Goal: Check status: Check status

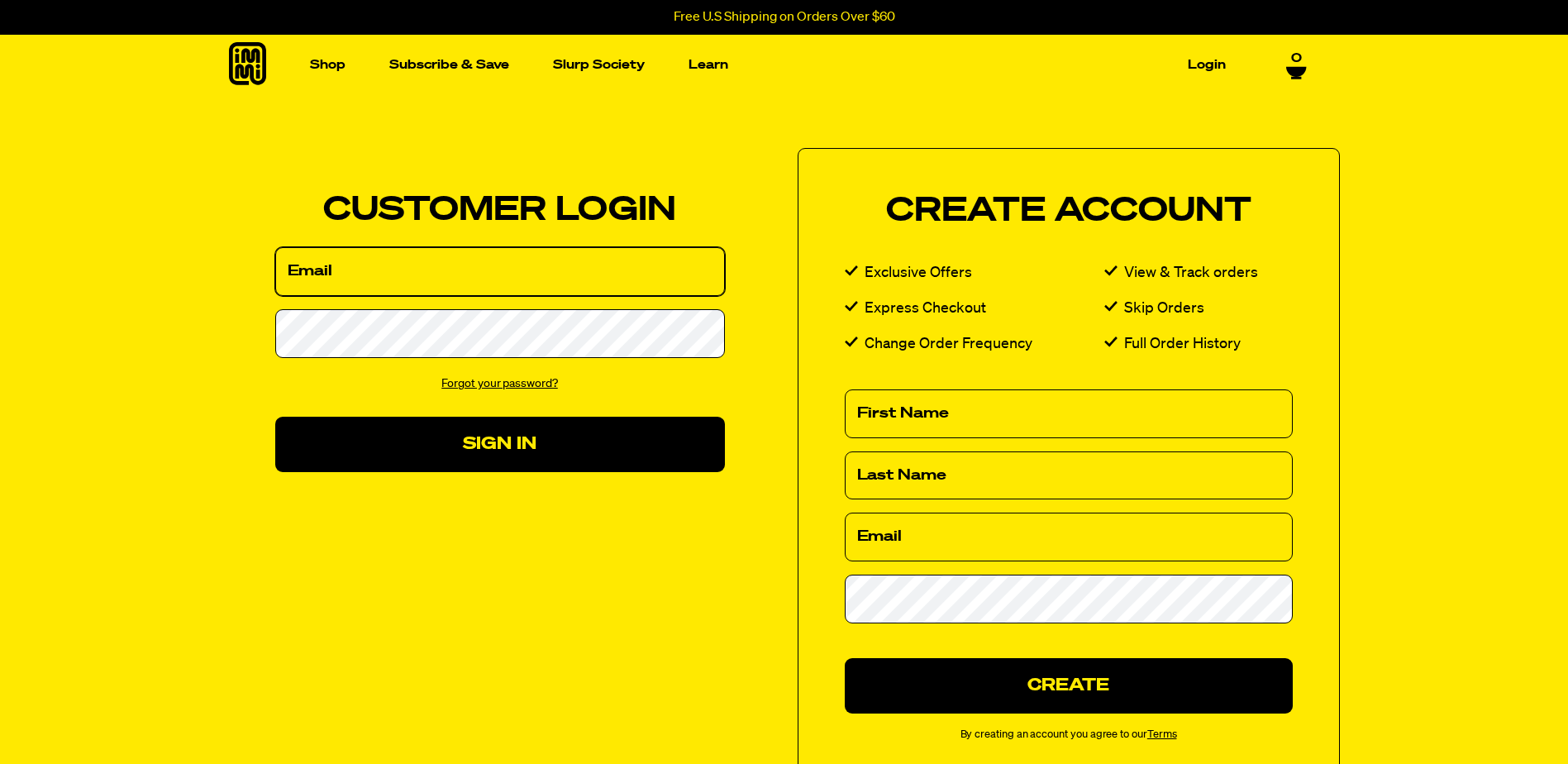
drag, startPoint x: 0, startPoint y: 0, endPoint x: 473, endPoint y: 280, distance: 549.7
click at [473, 280] on input "Email" at bounding box center [500, 272] width 450 height 49
type input "rcl0915@gmail.com"
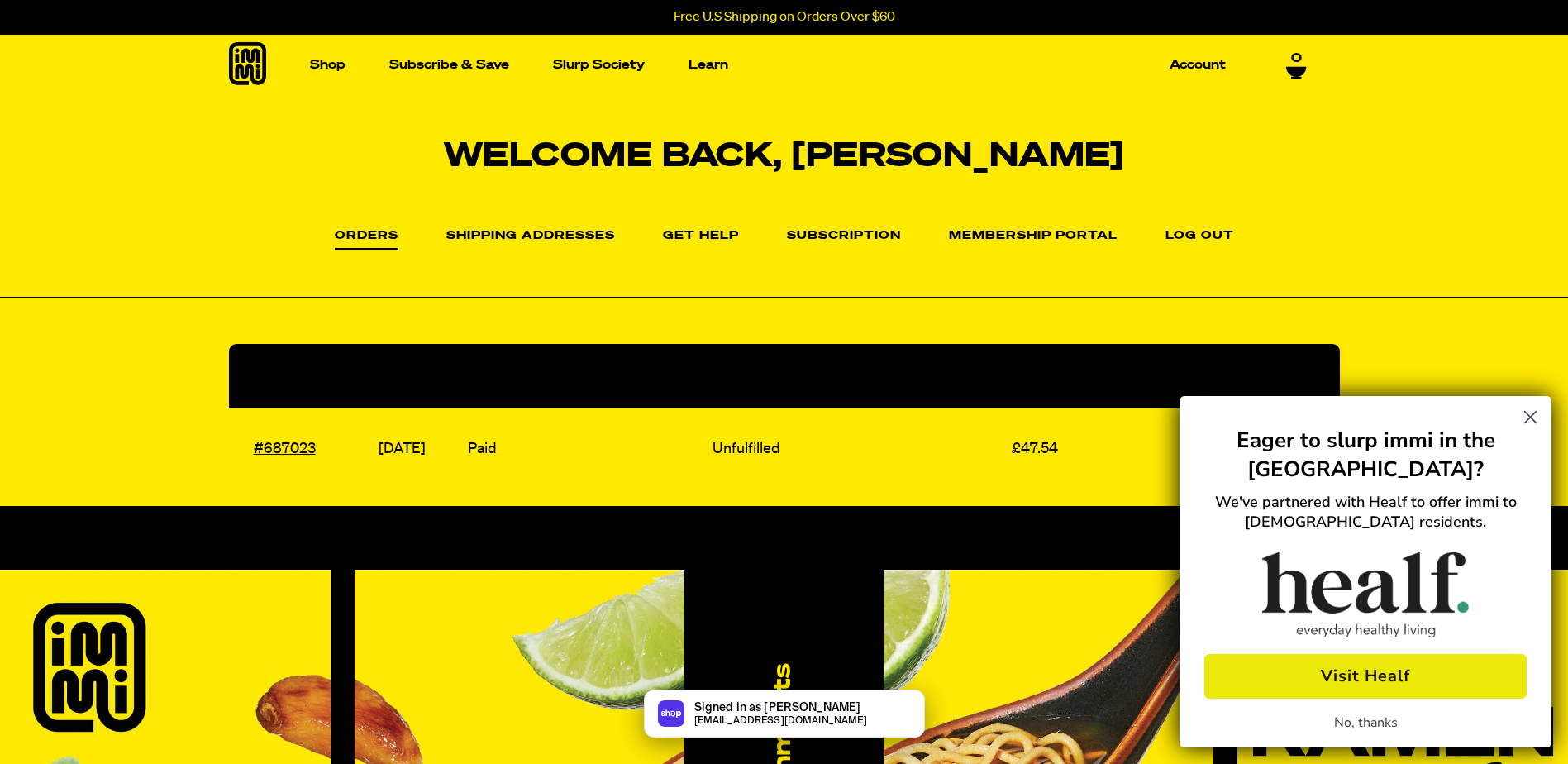
drag, startPoint x: 1528, startPoint y: 412, endPoint x: 1501, endPoint y: 391, distance: 34.2
click at [1528, 412] on circle "Close dialog" at bounding box center [1529, 417] width 27 height 27
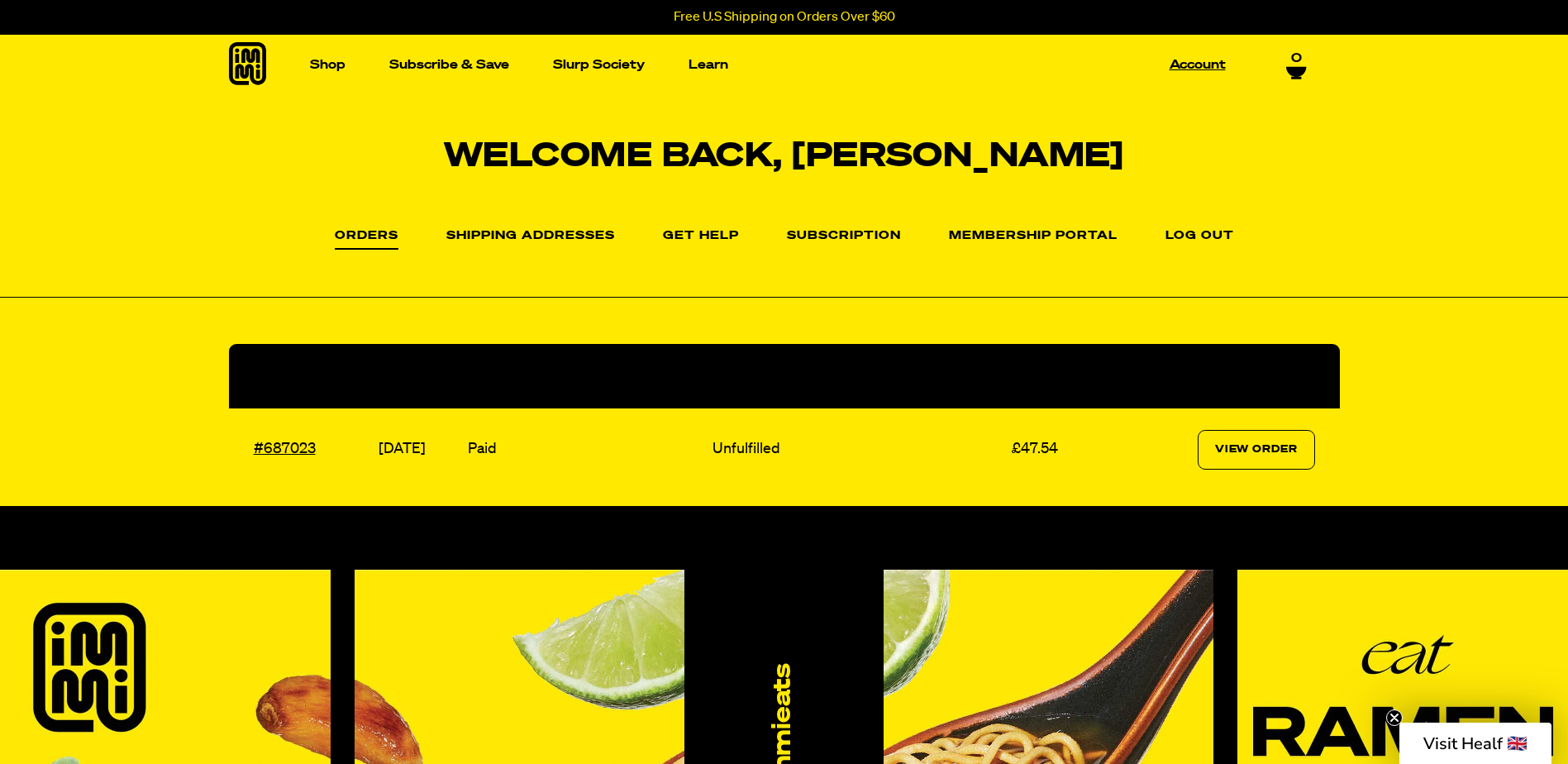
click at [1196, 66] on link "Account" at bounding box center [1197, 64] width 70 height 25
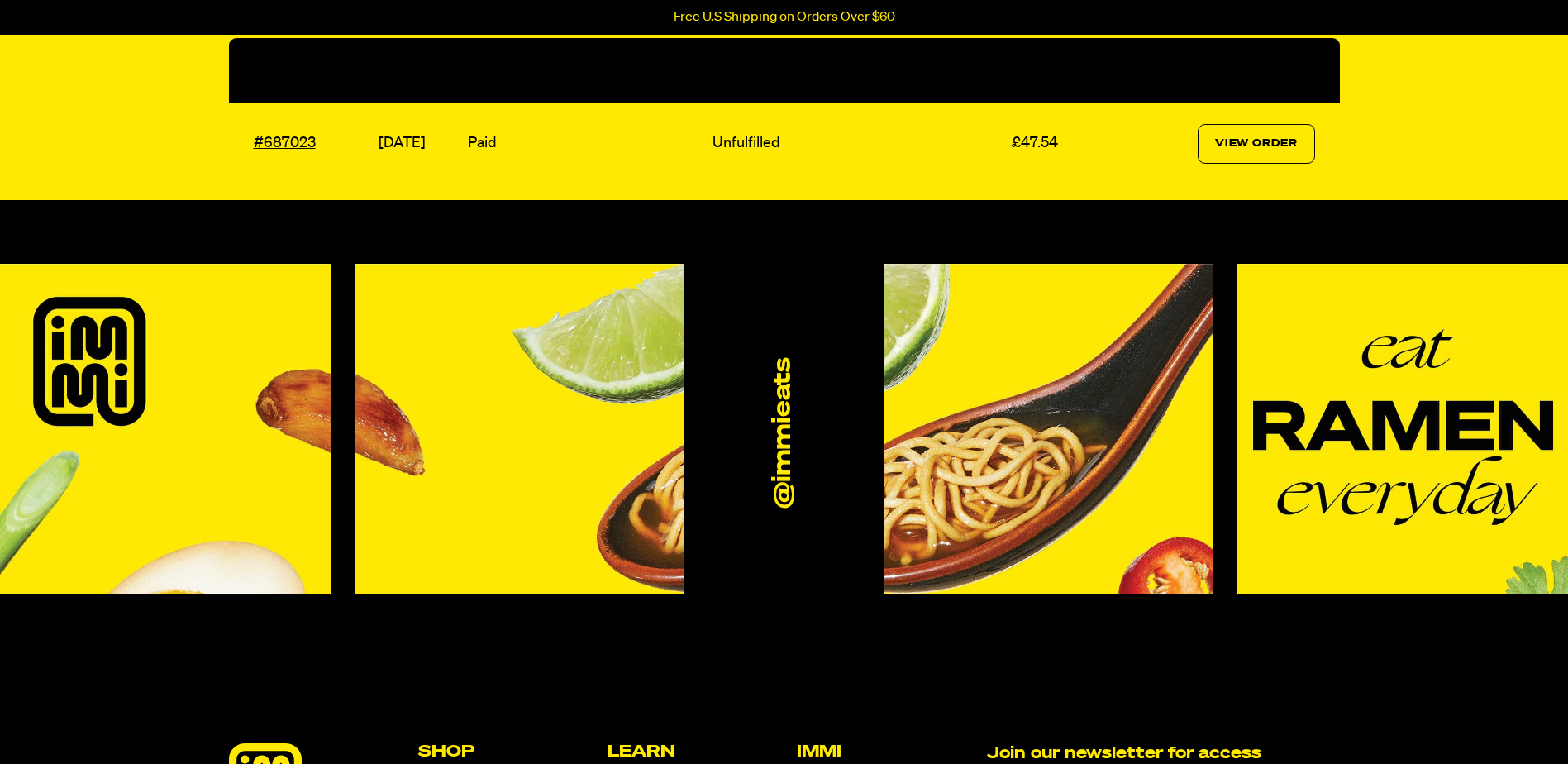
scroll to position [330, 0]
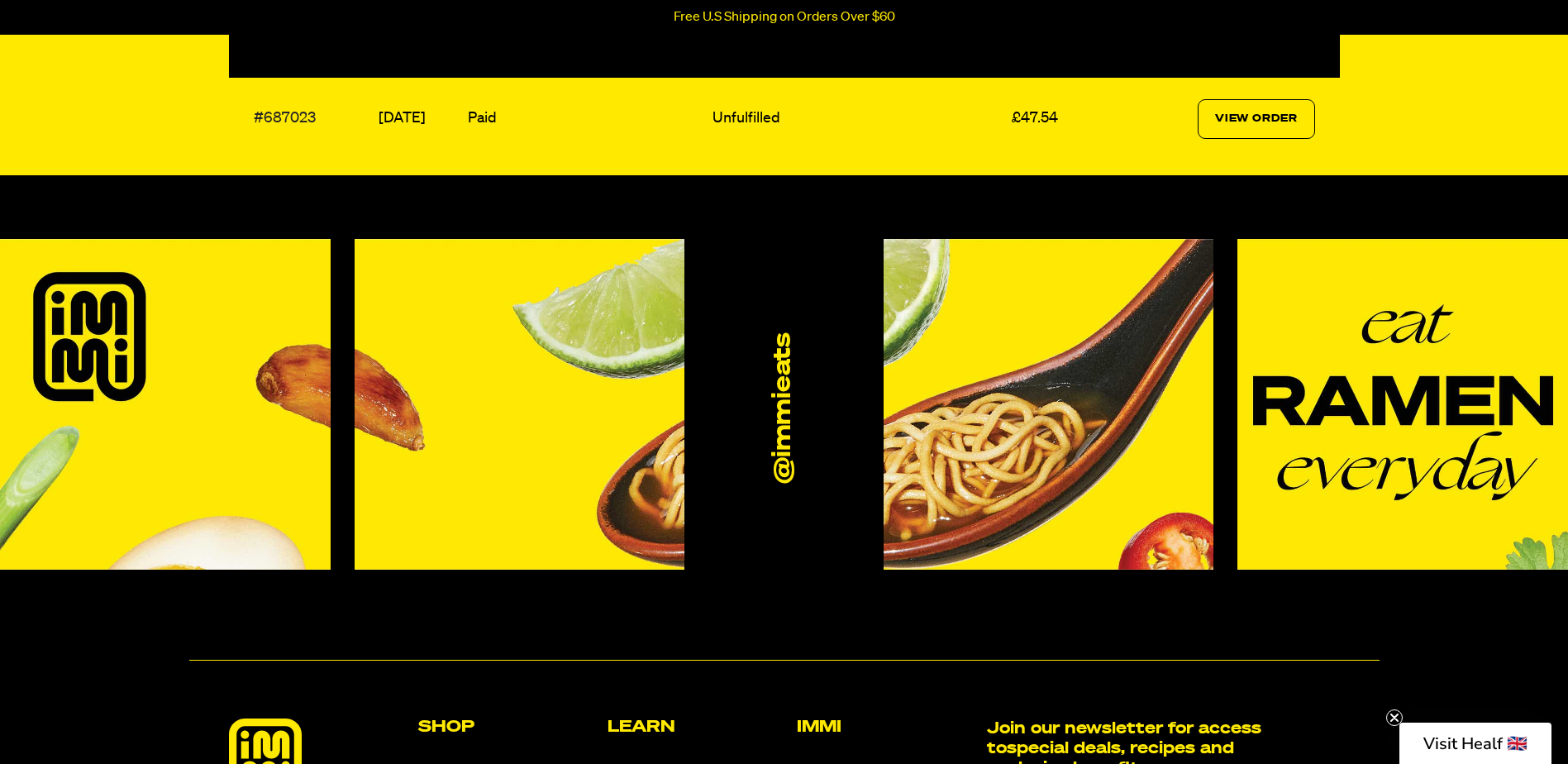
click at [293, 116] on link "#687023" at bounding box center [285, 119] width 62 height 15
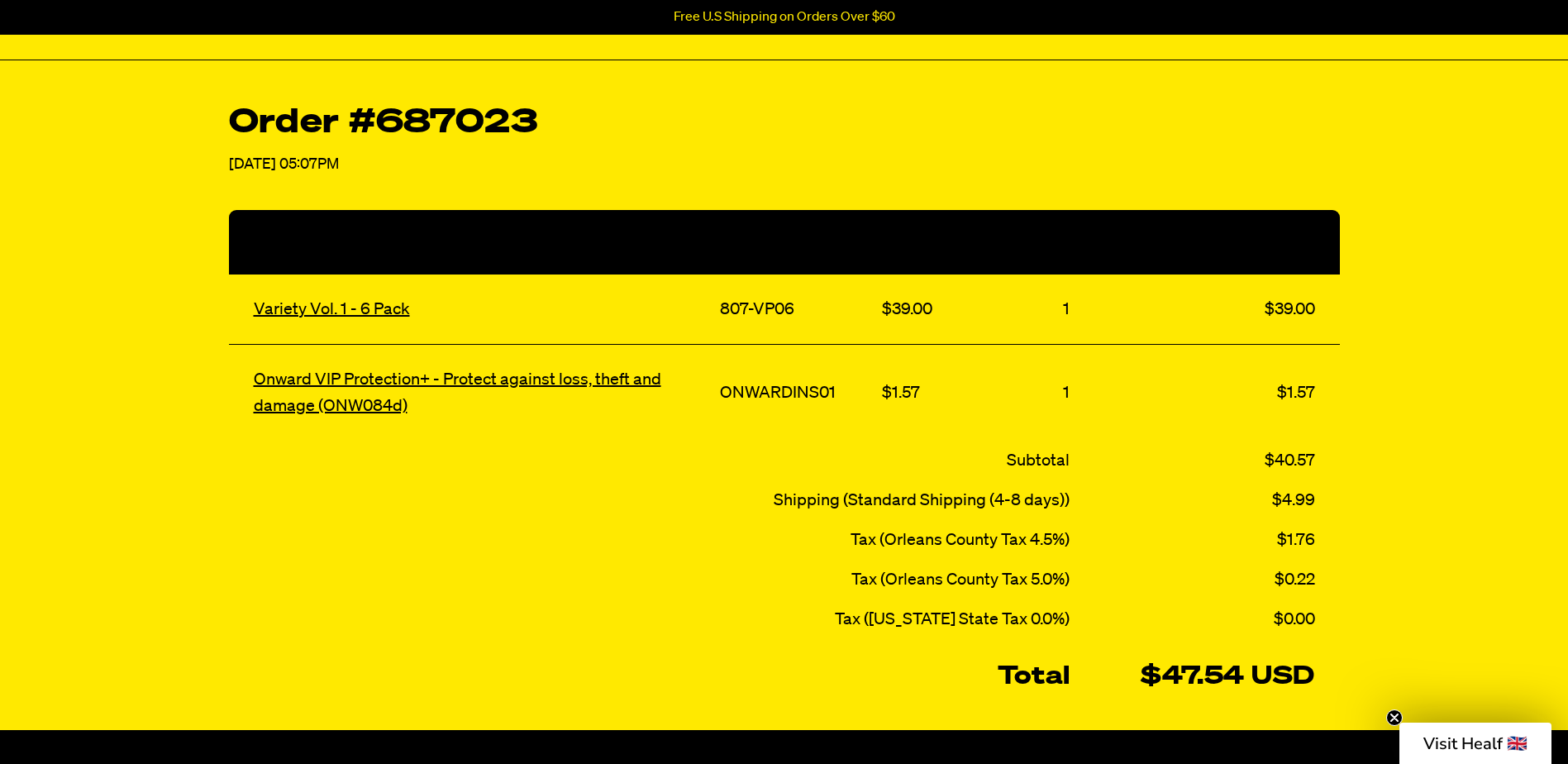
scroll to position [248, 0]
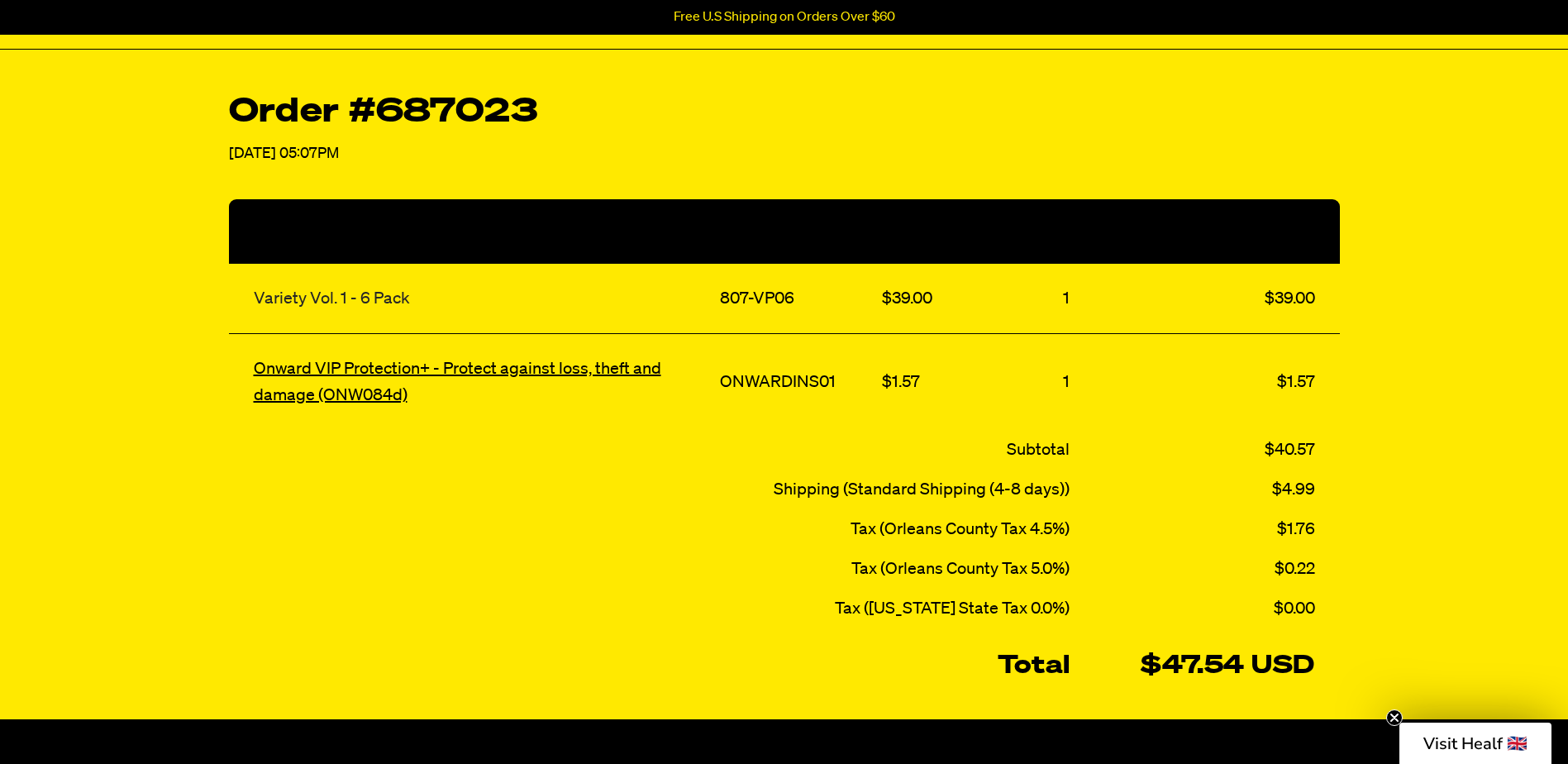
click at [378, 292] on link "Variety Vol. 1 - 6 Pack" at bounding box center [332, 298] width 156 height 17
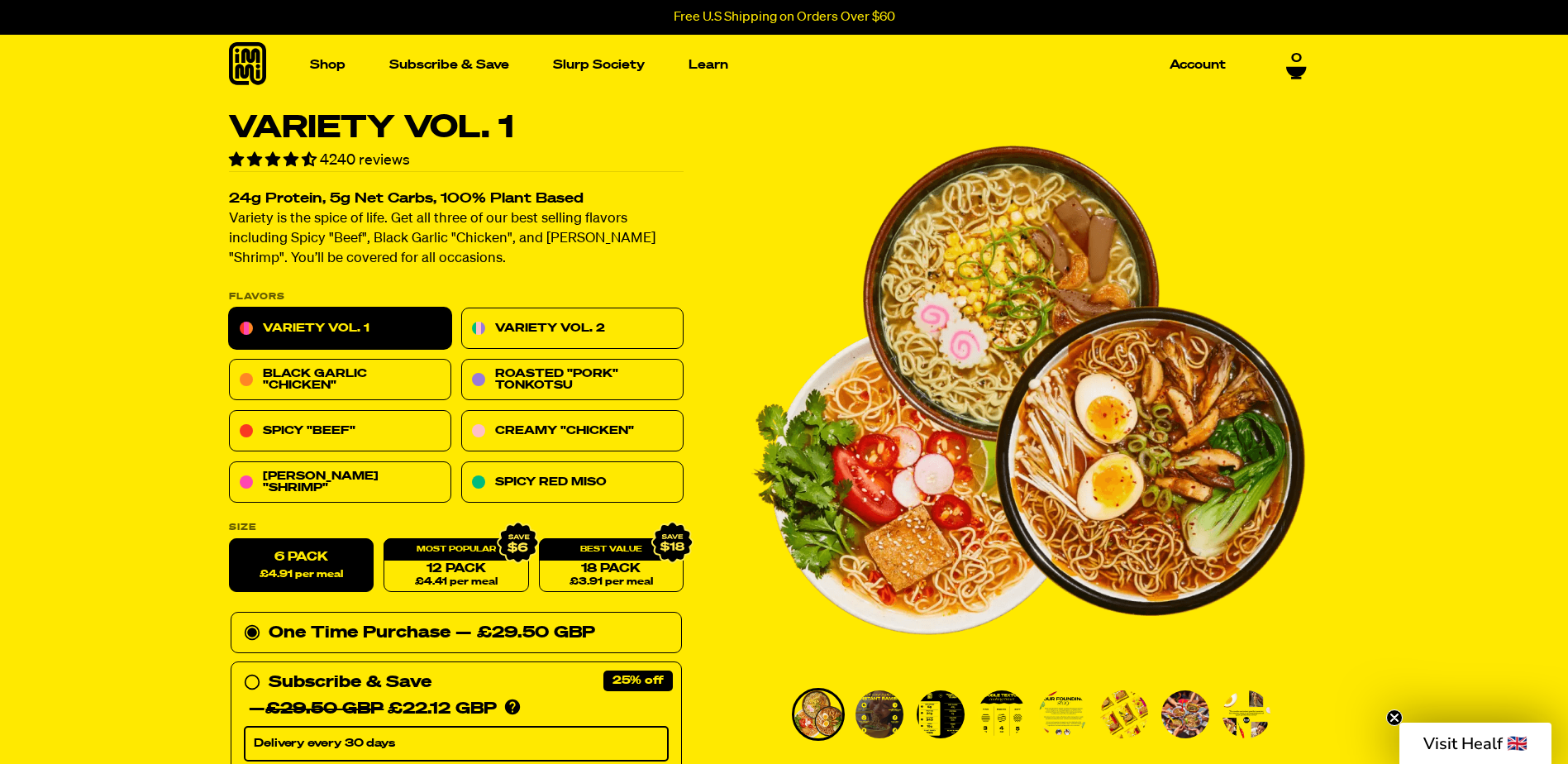
scroll to position [166, 0]
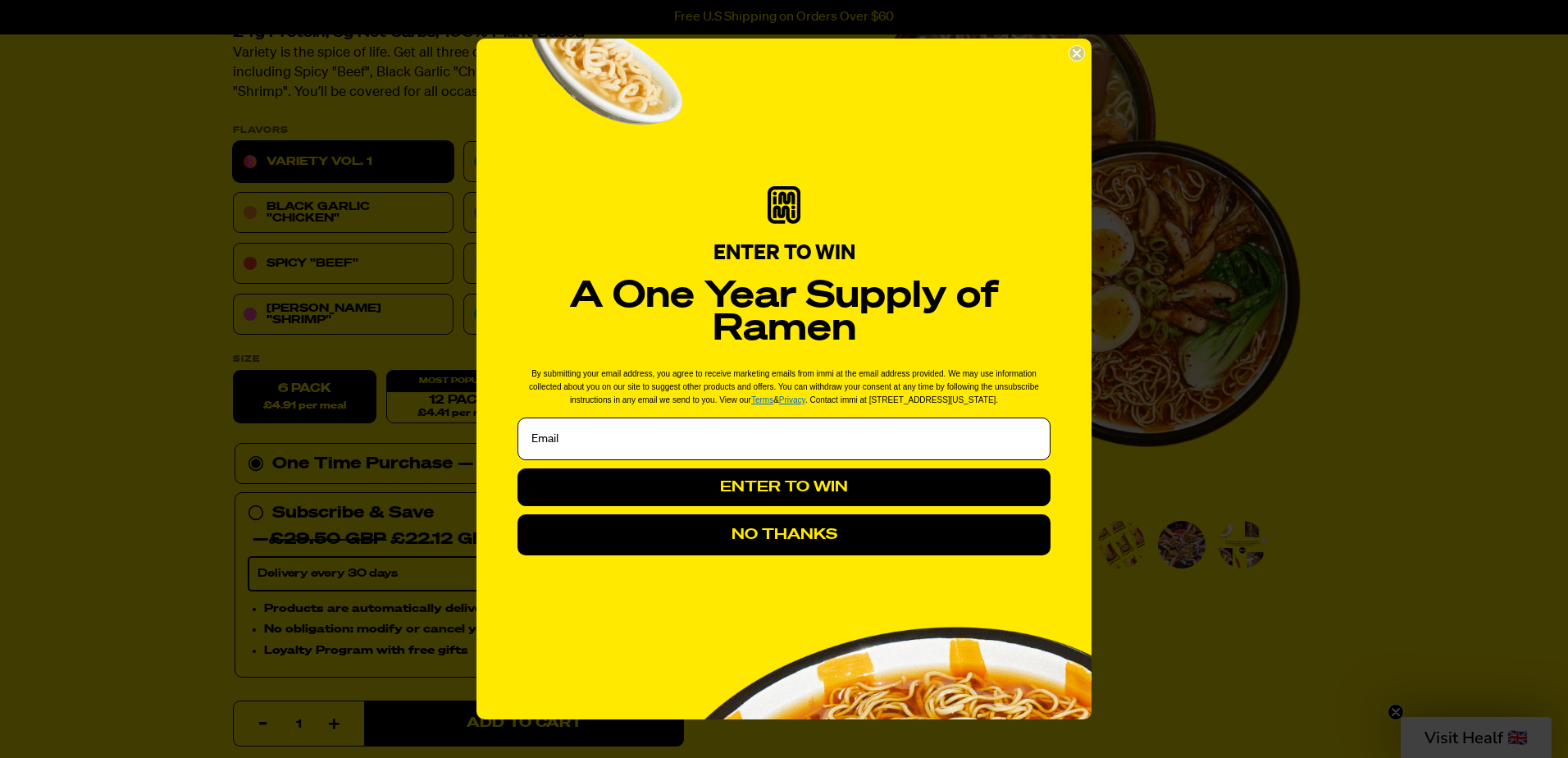
click at [1078, 50] on icon "Close dialog" at bounding box center [1076, 53] width 7 height 7
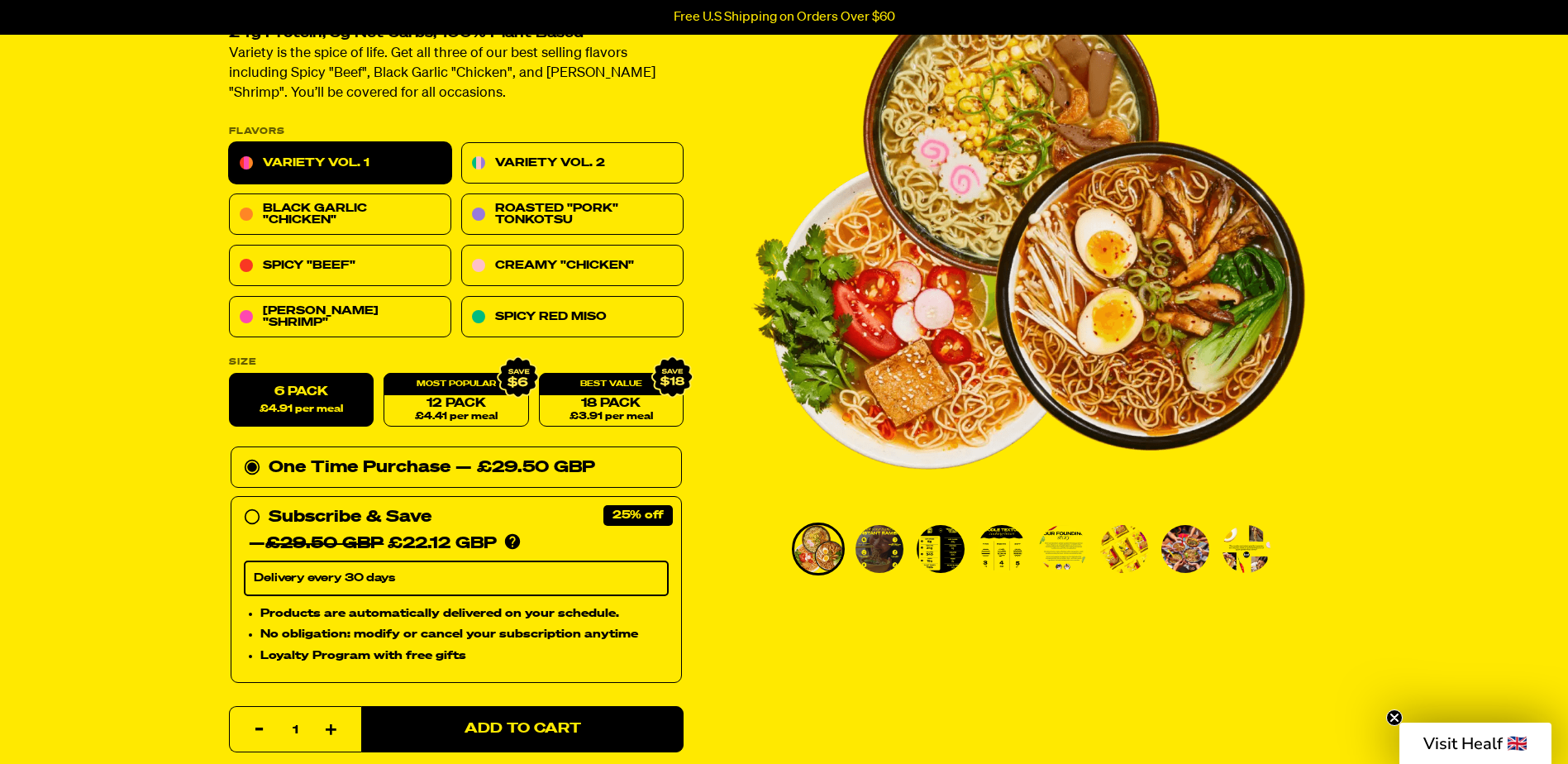
scroll to position [0, 0]
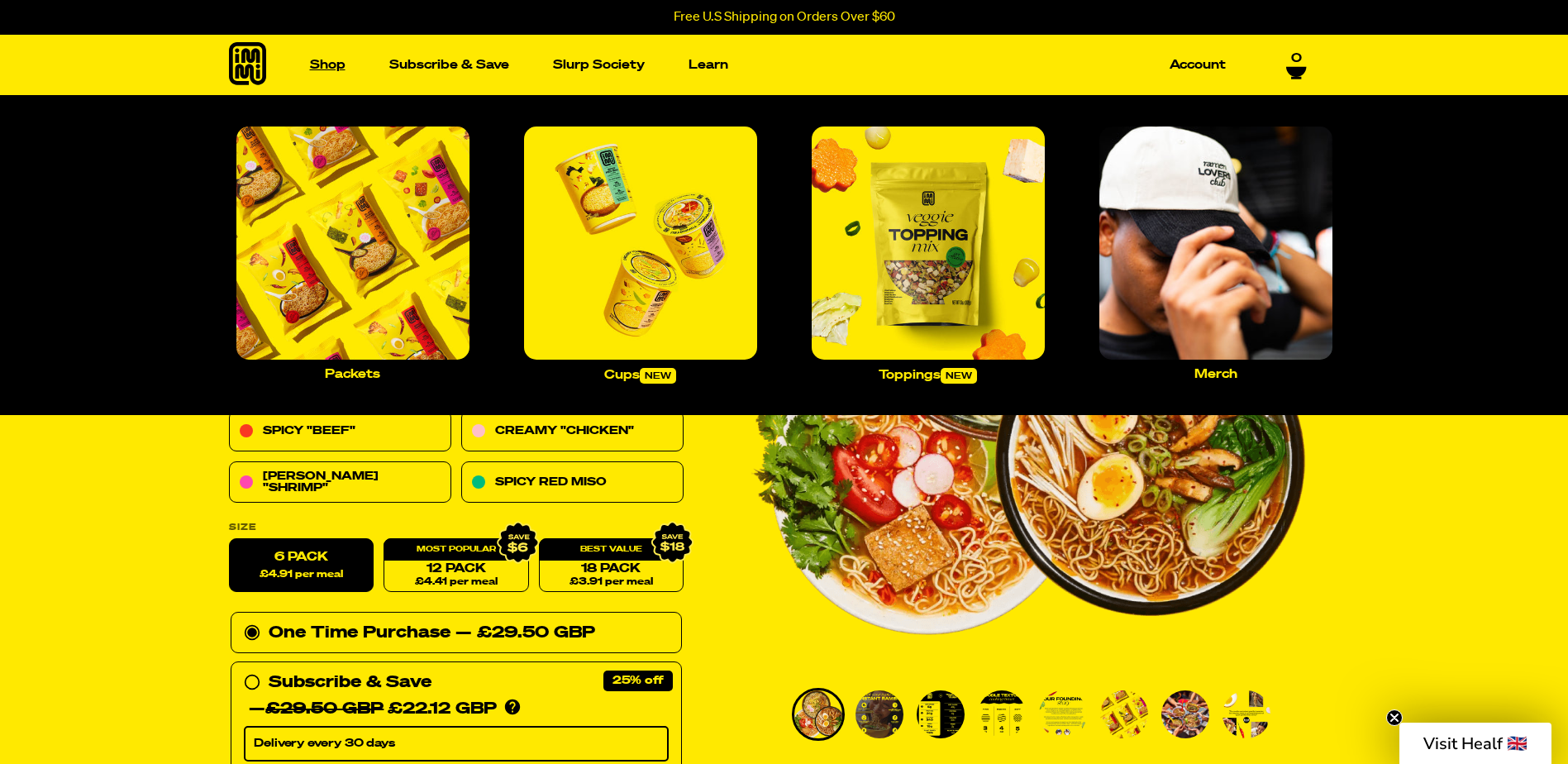
click at [319, 62] on link "Shop" at bounding box center [327, 64] width 49 height 25
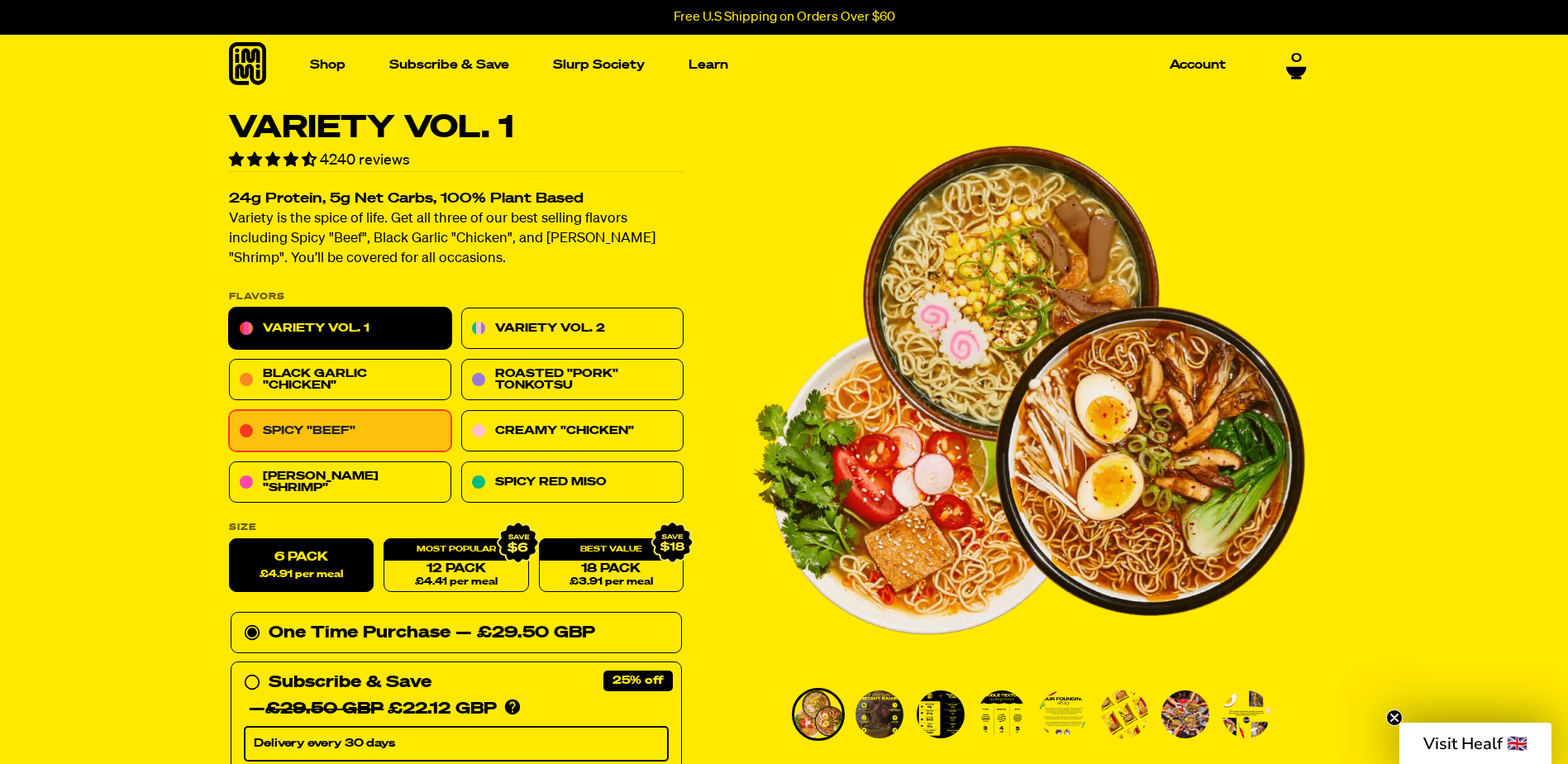
click at [378, 426] on link "Spicy "Beef"" at bounding box center [340, 432] width 222 height 41
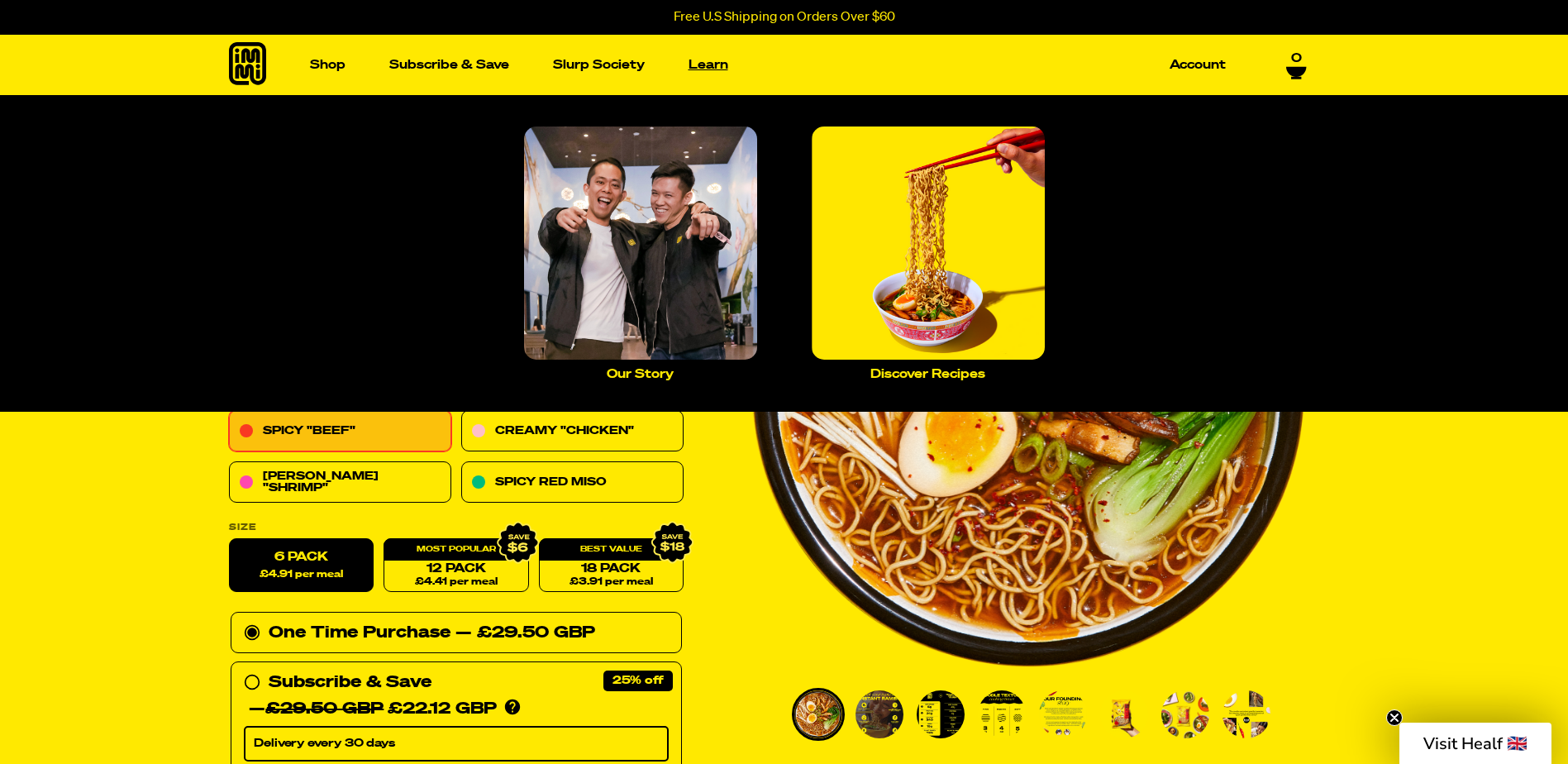
click at [709, 61] on link "Learn" at bounding box center [708, 64] width 53 height 25
click at [712, 261] on img "Main navigation" at bounding box center [641, 243] width 233 height 233
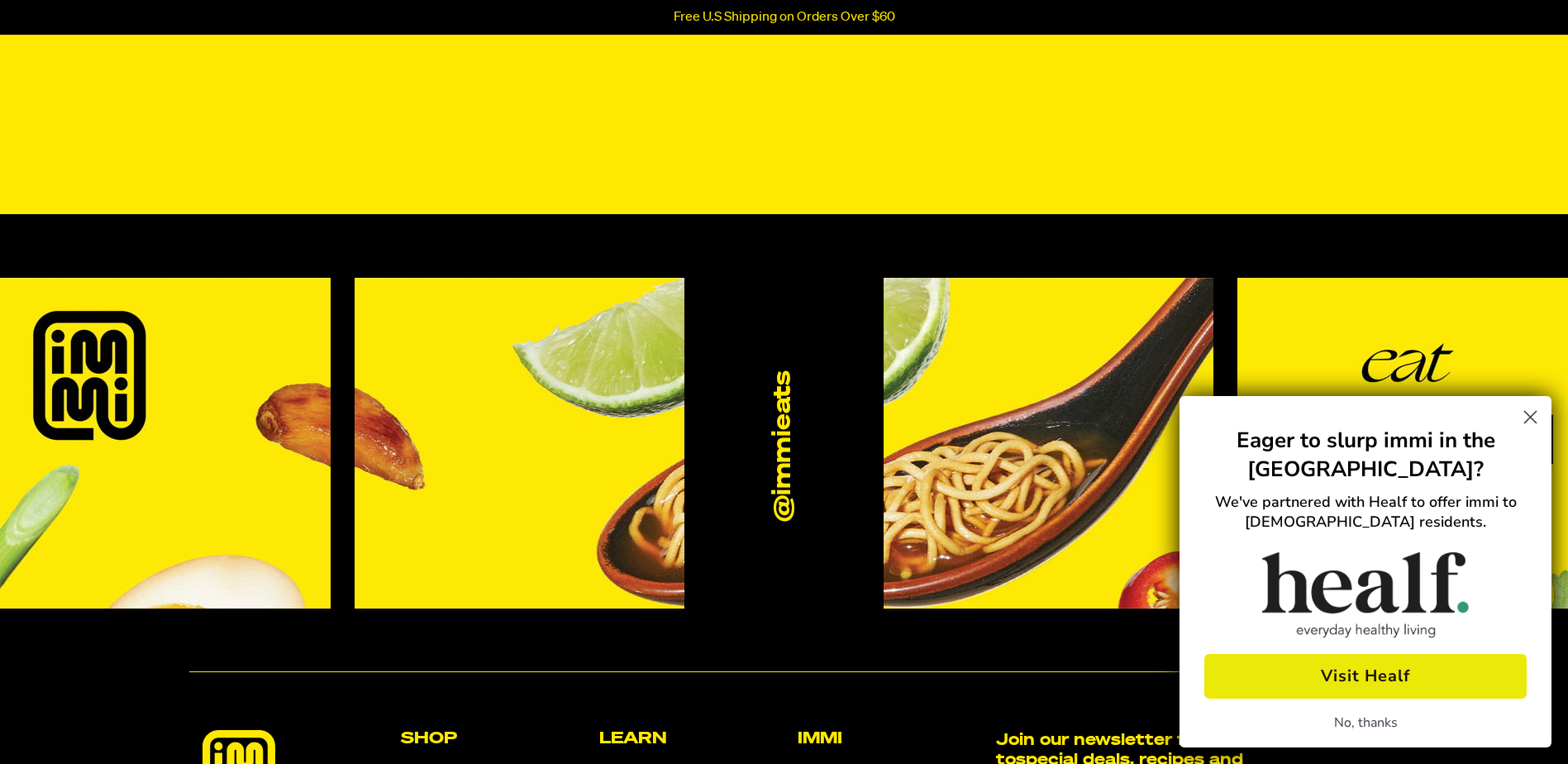
scroll to position [1488, 0]
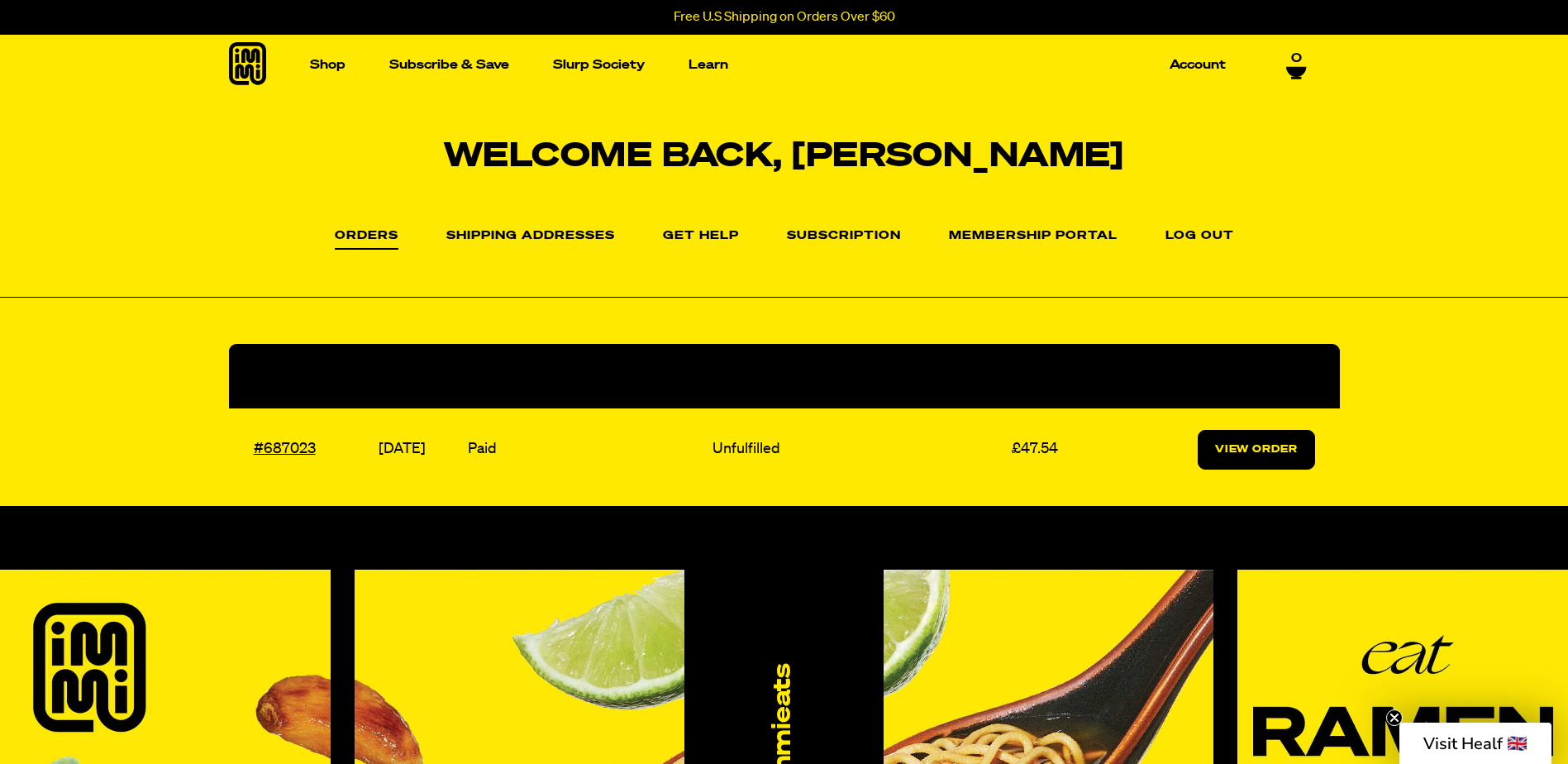
click at [1264, 444] on link "View Order" at bounding box center [1256, 450] width 118 height 40
